Goal: Task Accomplishment & Management: Use online tool/utility

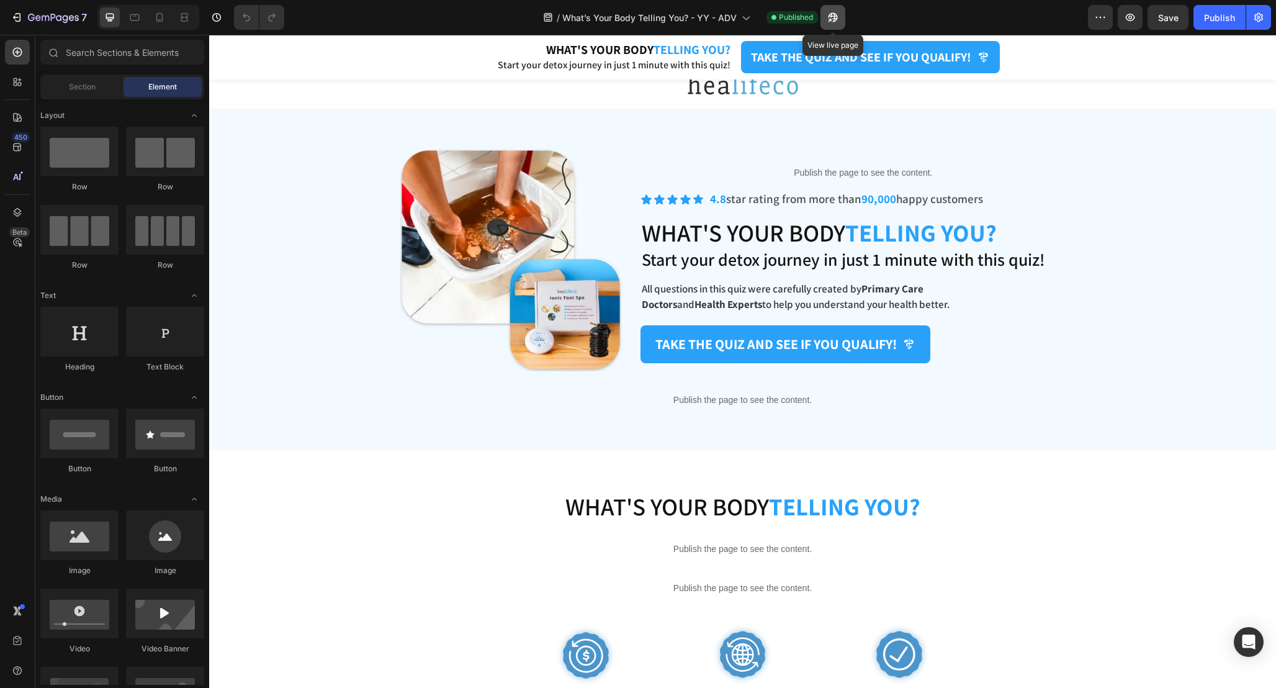
click at [843, 17] on button "button" at bounding box center [833, 17] width 25 height 25
click at [1271, 19] on div "7 Version history / What’s Your Body Telling You? - YY - ADV Published Preview …" at bounding box center [638, 17] width 1276 height 35
click at [1266, 23] on button "button" at bounding box center [1259, 17] width 25 height 25
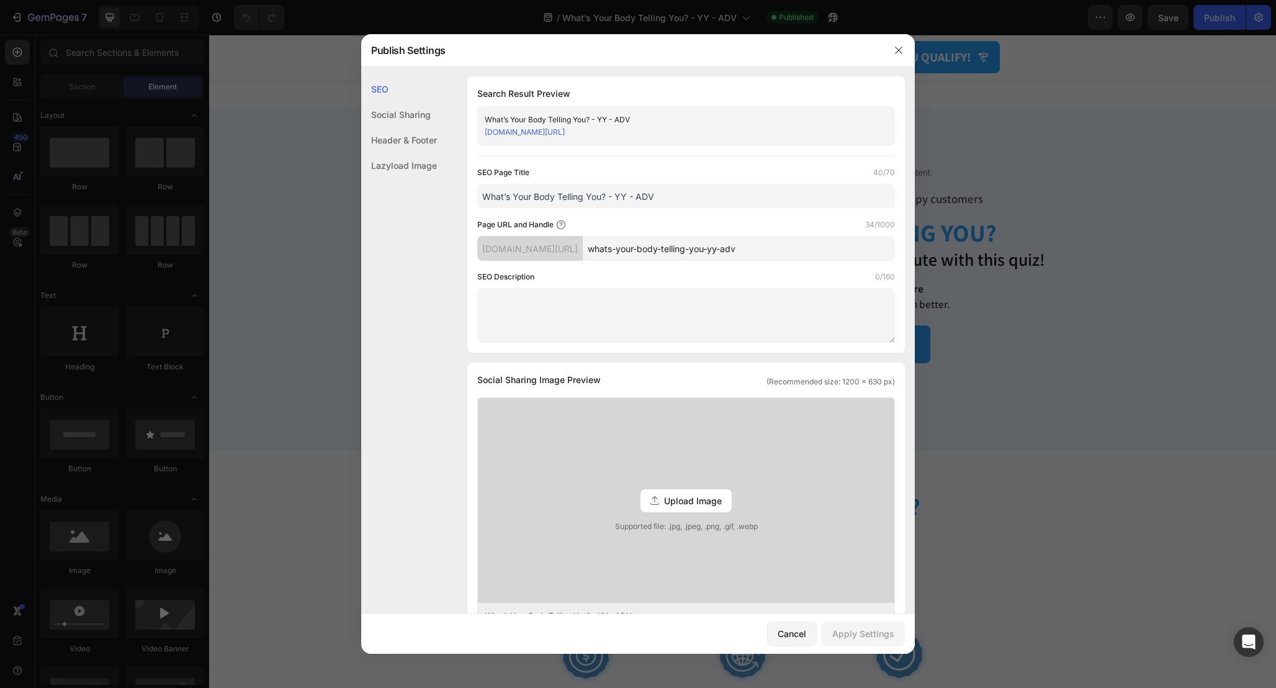
click at [802, 255] on input "whats-your-body-telling-you-yy-adv" at bounding box center [739, 248] width 312 height 25
click at [797, 243] on input "whats-your-body-telling-you-yy-adv" at bounding box center [739, 248] width 312 height 25
click at [804, 251] on input "whats-your-body-telling-you-yy-adv" at bounding box center [739, 248] width 312 height 25
drag, startPoint x: 828, startPoint y: 251, endPoint x: 751, endPoint y: 251, distance: 77.6
click at [751, 251] on input "whats-your-body-telling-you-yy-adv" at bounding box center [739, 248] width 312 height 25
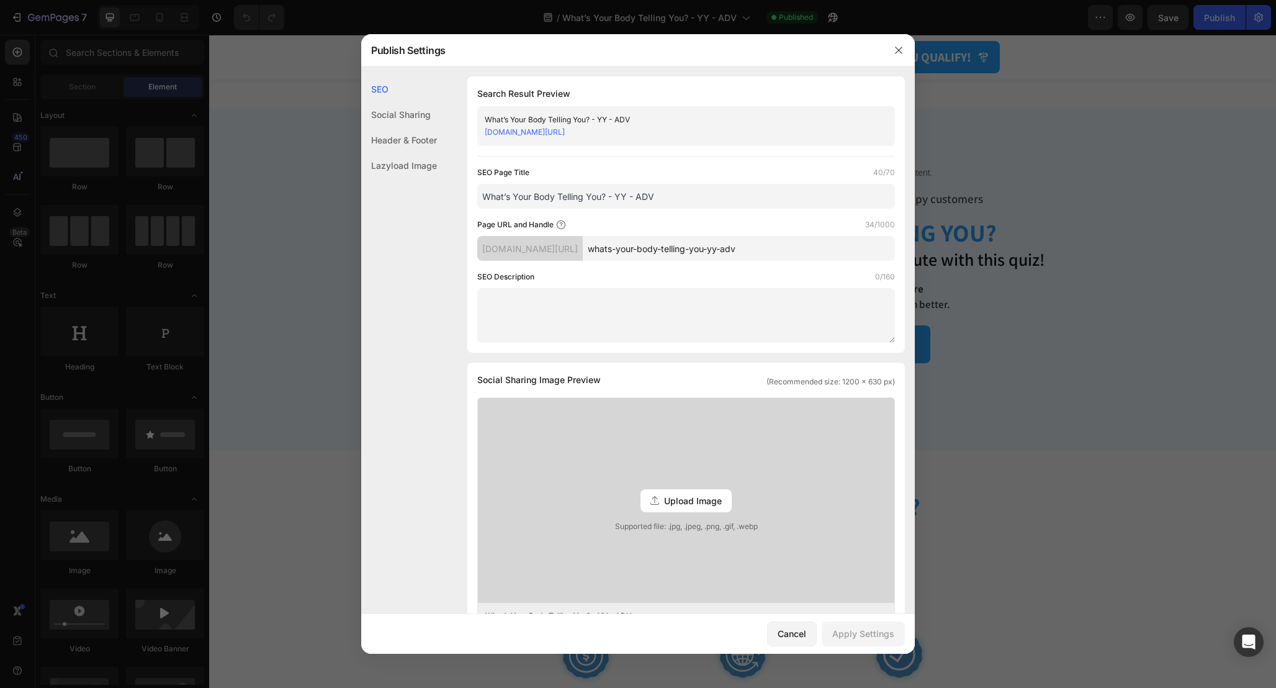
click at [812, 250] on input "whats-your-body-telling-you-yy-adv" at bounding box center [739, 248] width 312 height 25
type input "whats-your-body-telling-you"
click at [879, 634] on div "Apply Settings" at bounding box center [864, 633] width 62 height 13
click at [899, 50] on icon "button" at bounding box center [898, 50] width 7 height 7
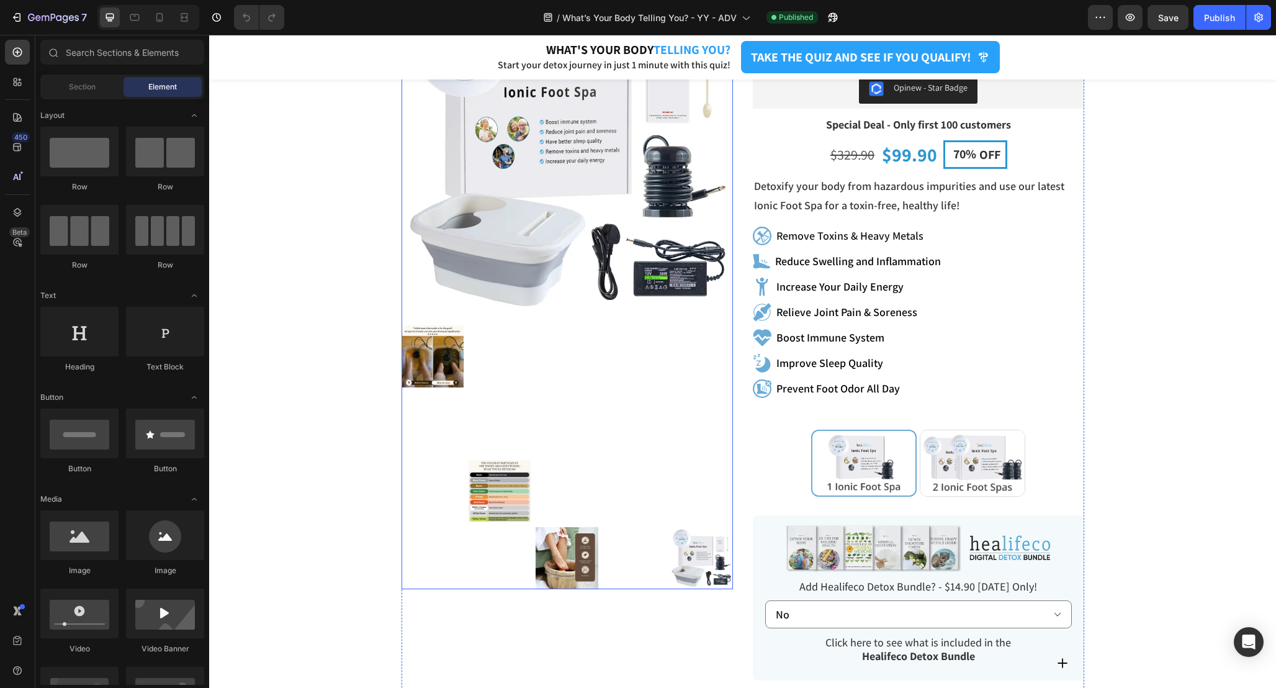
scroll to position [1009, 0]
